Goal: Task Accomplishment & Management: Manage account settings

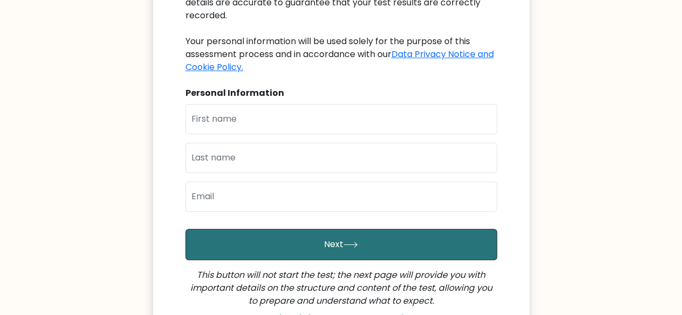
scroll to position [180, 0]
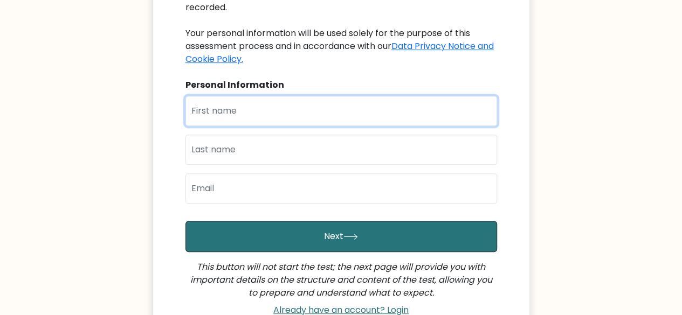
click at [227, 101] on input "text" at bounding box center [341, 111] width 312 height 30
type input "[PERSON_NAME]"
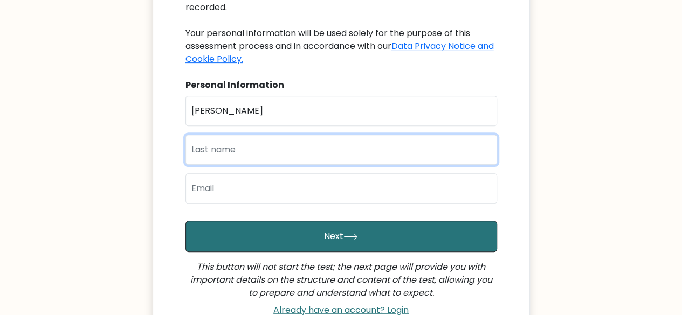
click at [264, 139] on input "text" at bounding box center [341, 150] width 312 height 30
type input "Dollente"
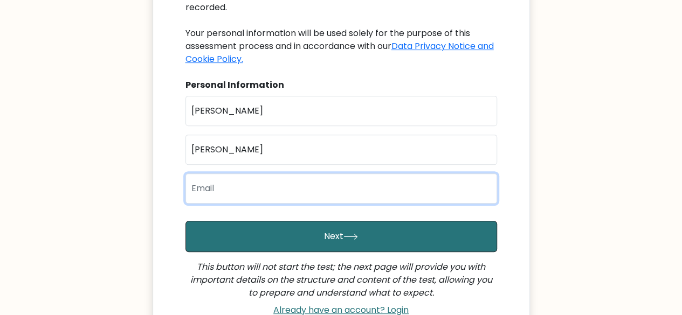
click at [250, 177] on input "email" at bounding box center [341, 189] width 312 height 30
type input "rliza11dud@gmail.com"
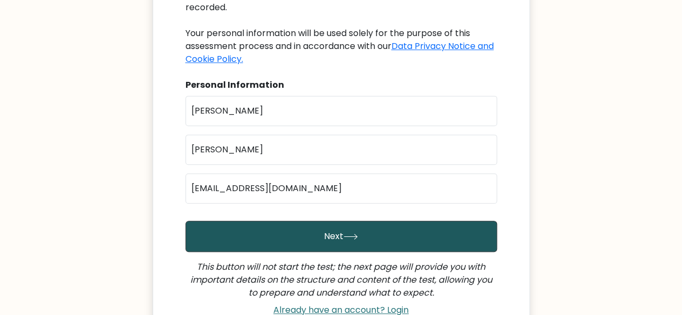
click at [273, 221] on button "Next" at bounding box center [341, 236] width 312 height 31
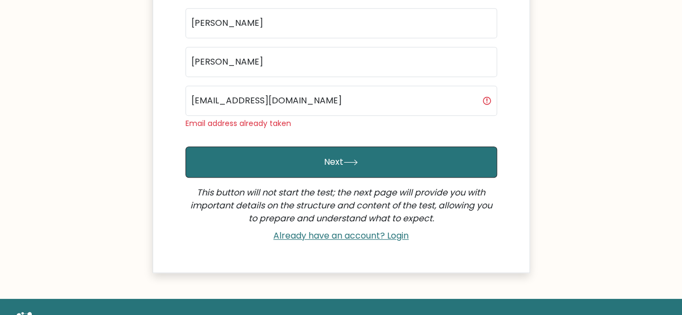
scroll to position [270, 0]
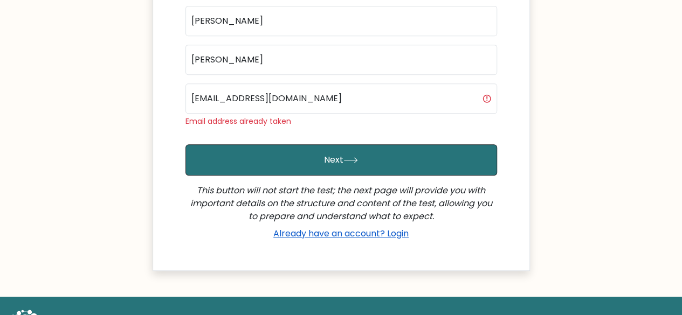
click at [352, 228] on link "Already have an account? Login" at bounding box center [341, 234] width 144 height 12
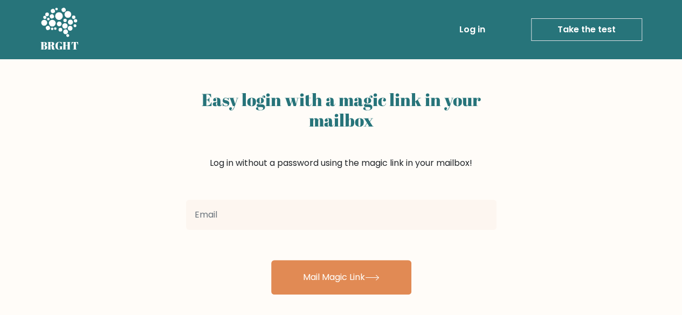
click at [287, 212] on input "email" at bounding box center [341, 215] width 311 height 30
type input "[EMAIL_ADDRESS][DOMAIN_NAME]"
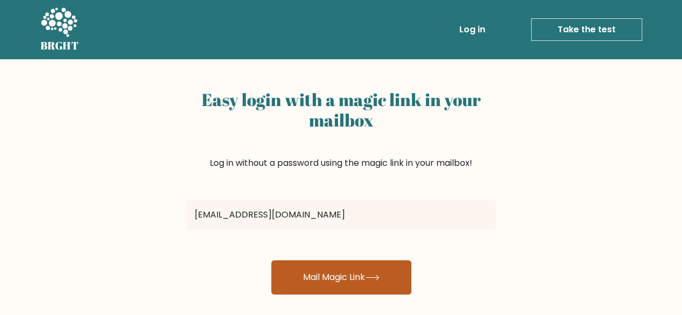
click at [357, 273] on button "Mail Magic Link" at bounding box center [341, 277] width 140 height 35
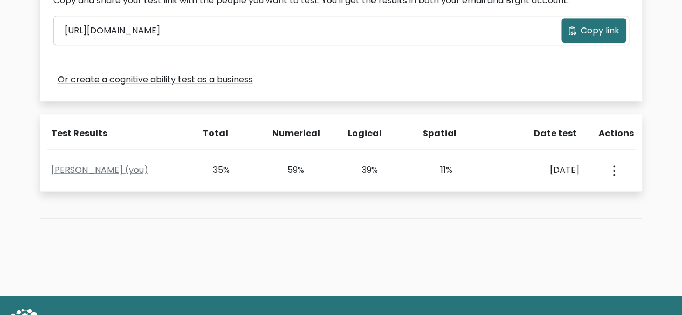
scroll to position [377, 0]
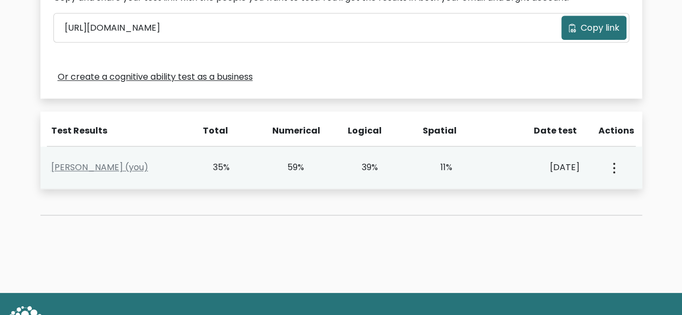
click at [608, 161] on div "View Profile" at bounding box center [613, 167] width 37 height 33
click at [609, 164] on button "button" at bounding box center [613, 167] width 9 height 33
click at [592, 197] on link "View Profile" at bounding box center [573, 198] width 85 height 17
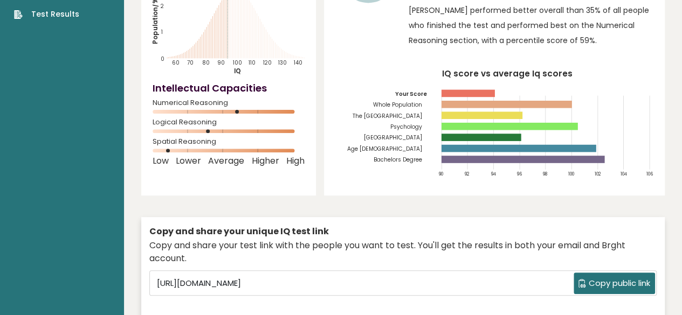
scroll to position [143, 0]
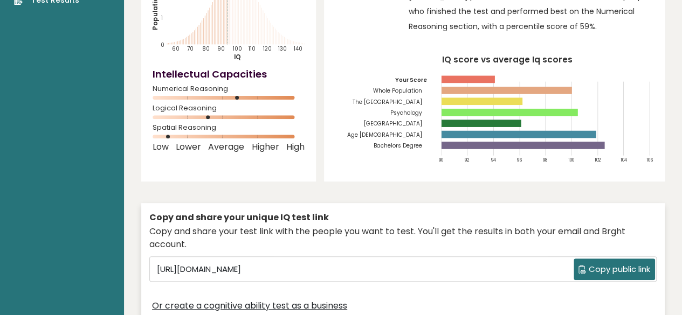
click at [607, 264] on span "Copy public link" at bounding box center [619, 270] width 61 height 12
